Goal: Transaction & Acquisition: Purchase product/service

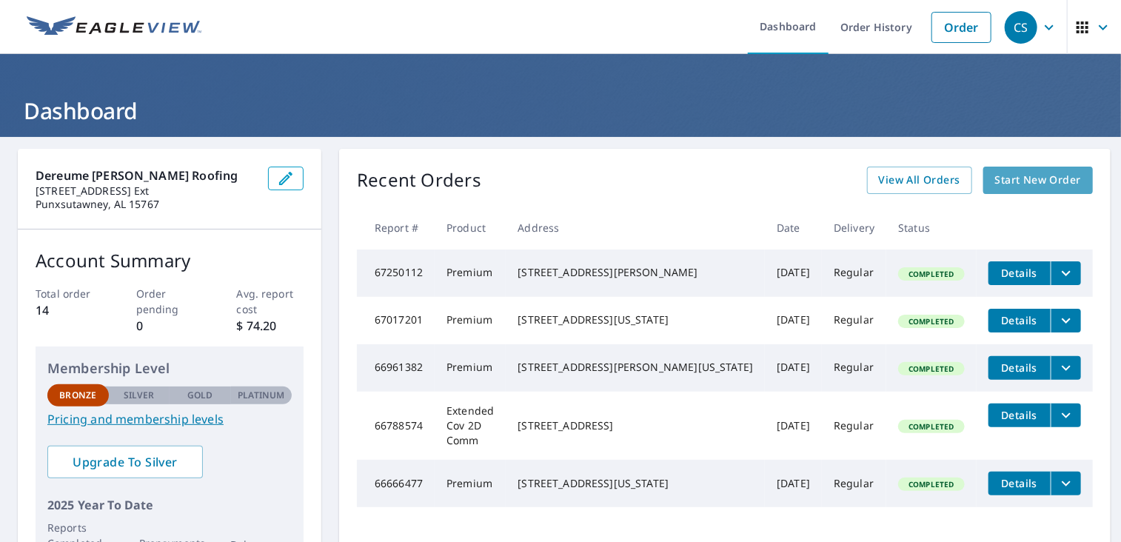
click at [999, 184] on span "Start New Order" at bounding box center [1038, 180] width 86 height 19
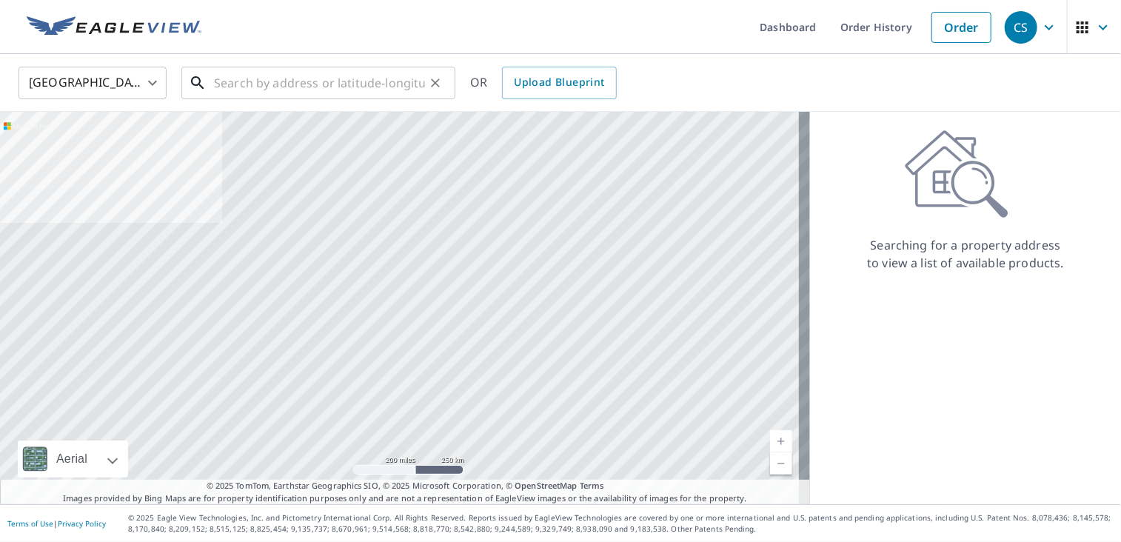
click at [228, 85] on input "text" at bounding box center [319, 82] width 211 height 41
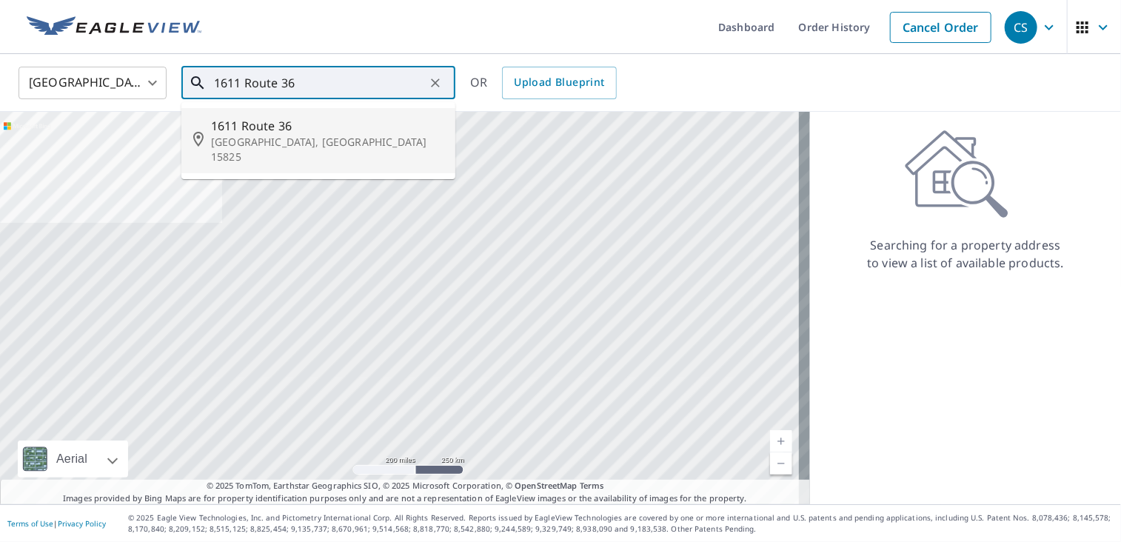
click at [201, 152] on li "[STREET_ADDRESS]" at bounding box center [318, 140] width 274 height 65
type input "[STREET_ADDRESS]"
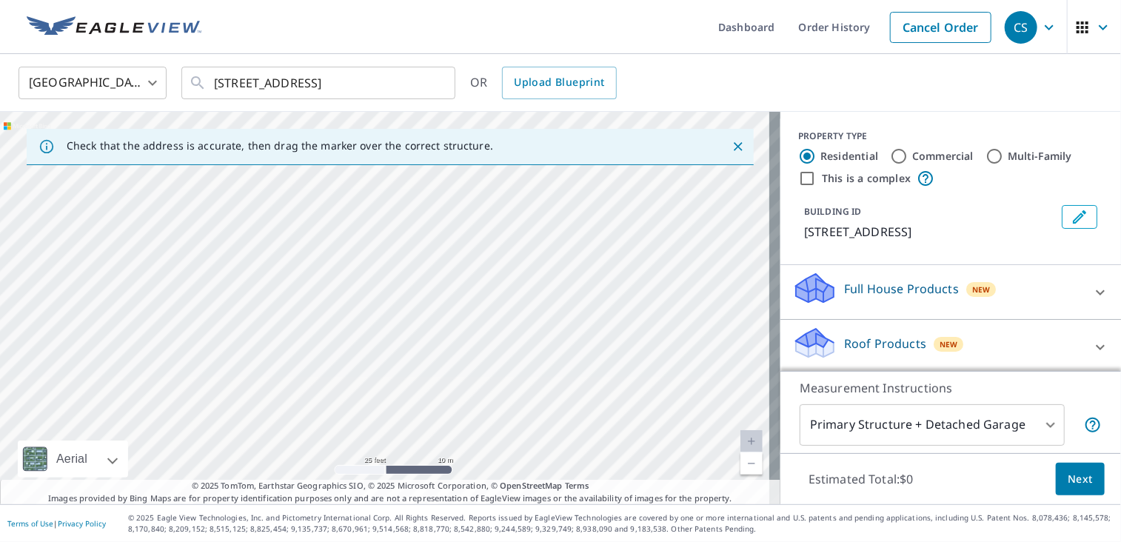
drag, startPoint x: 341, startPoint y: 306, endPoint x: 240, endPoint y: 131, distance: 202.6
click at [240, 131] on div "Check that the address is accurate, then drag the marker over the correct struc…" at bounding box center [390, 308] width 780 height 392
click at [293, 190] on div "[STREET_ADDRESS]" at bounding box center [390, 308] width 780 height 392
click at [866, 340] on p "Roof Products" at bounding box center [885, 344] width 82 height 18
click at [808, 345] on icon at bounding box center [815, 338] width 38 height 19
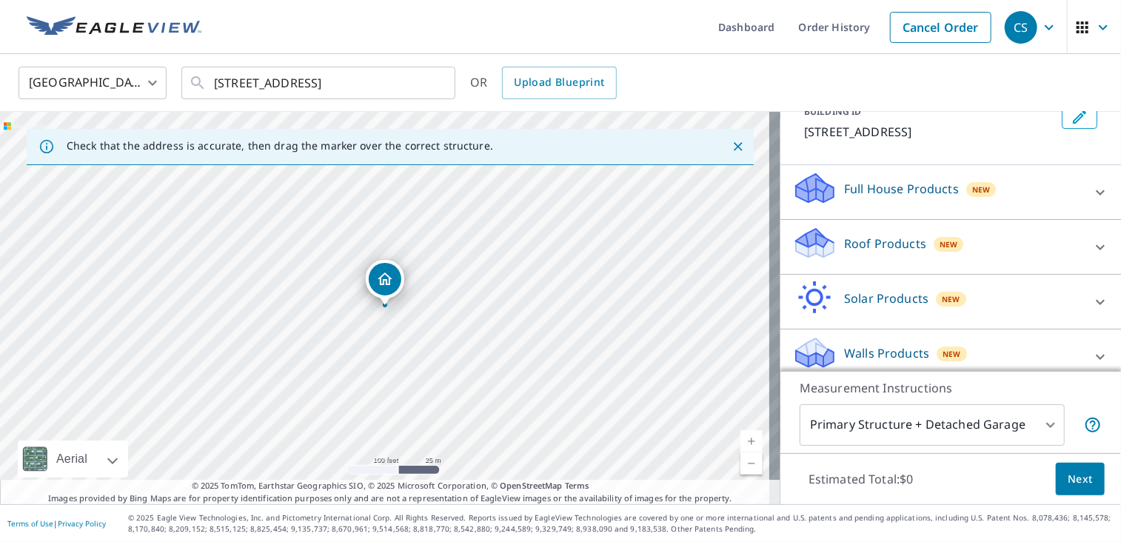
scroll to position [113, 0]
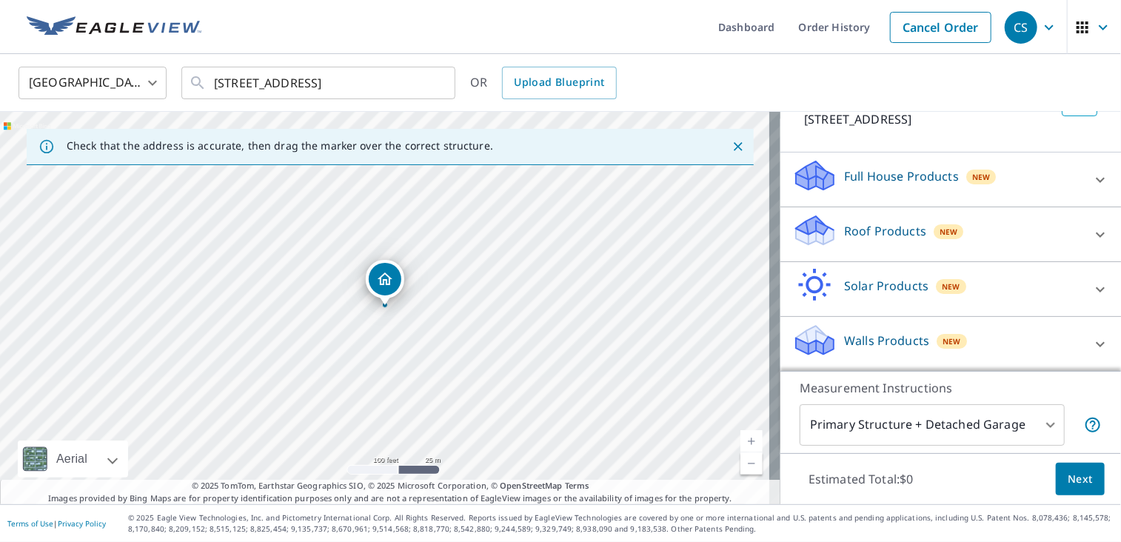
click at [1091, 235] on icon at bounding box center [1100, 235] width 18 height 18
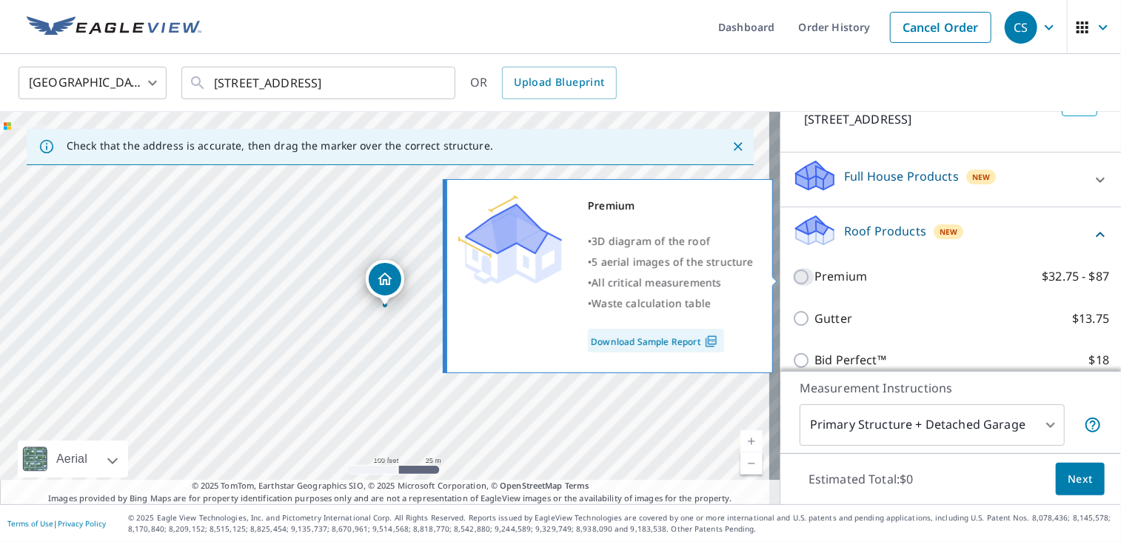
click at [798, 272] on input "Premium $32.75 - $87" at bounding box center [803, 277] width 22 height 18
checkbox input "true"
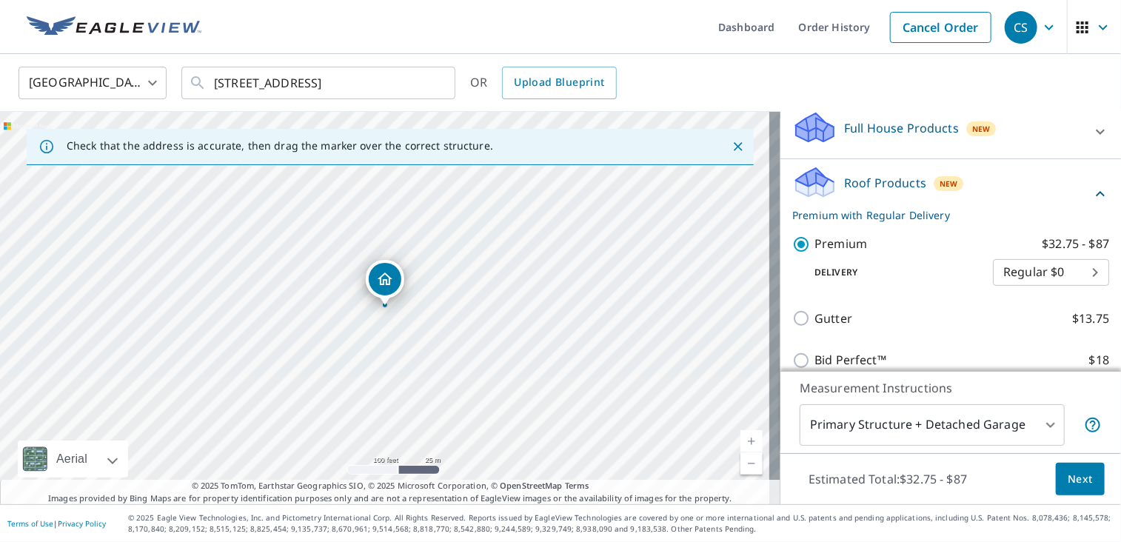
scroll to position [187, 0]
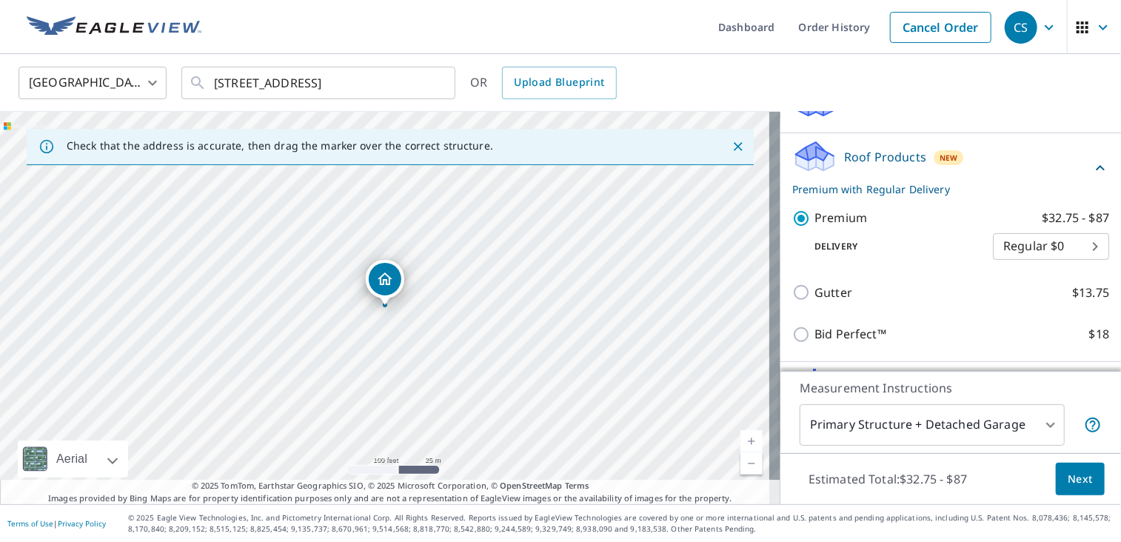
click at [1067, 480] on span "Next" at bounding box center [1079, 479] width 25 height 19
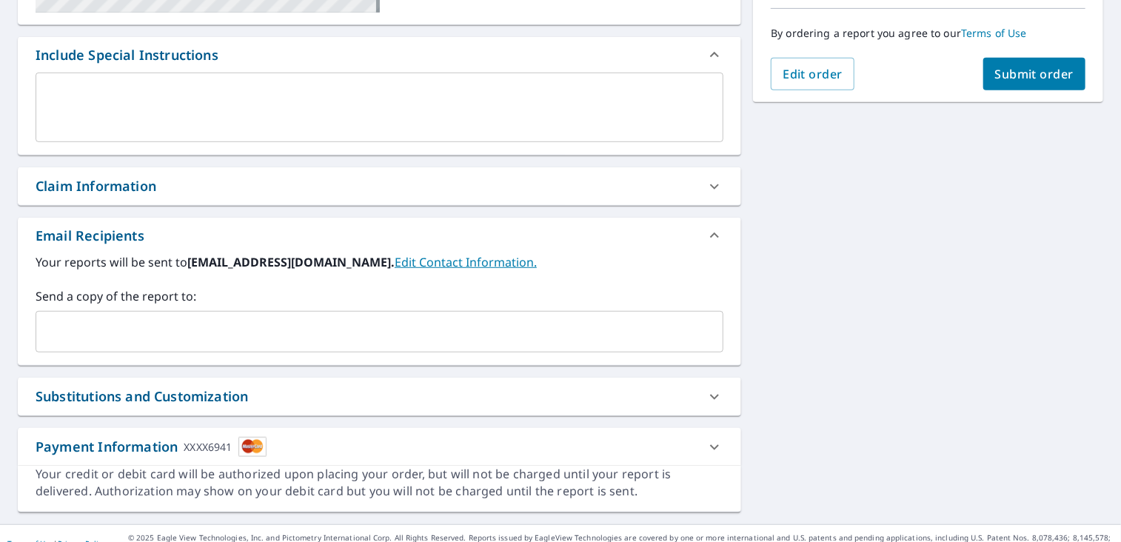
scroll to position [389, 0]
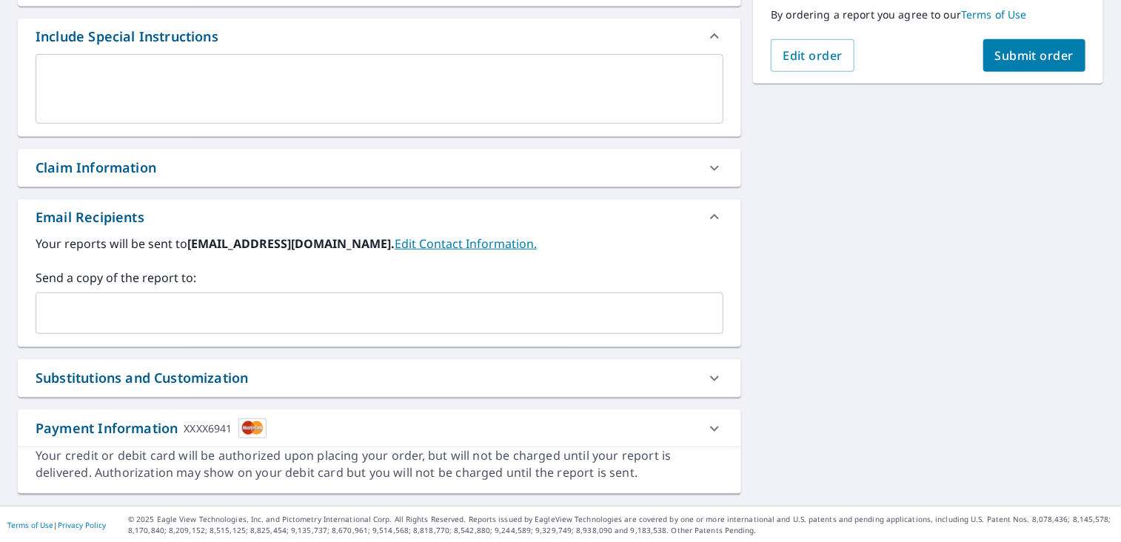
click at [1012, 58] on span "Submit order" at bounding box center [1034, 55] width 79 height 16
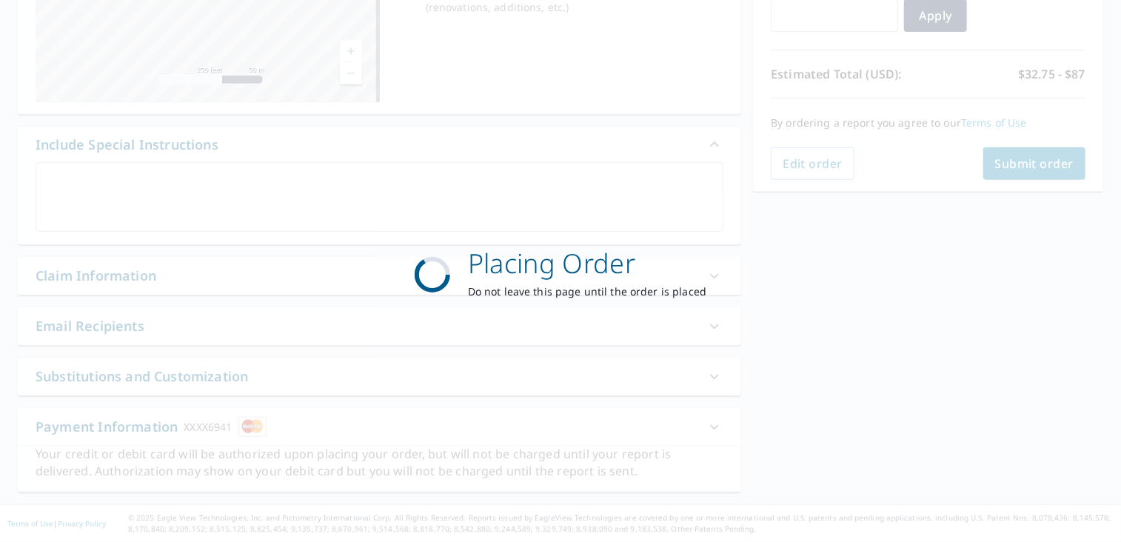
scroll to position [279, 0]
